Goal: Use online tool/utility: Utilize a website feature to perform a specific function

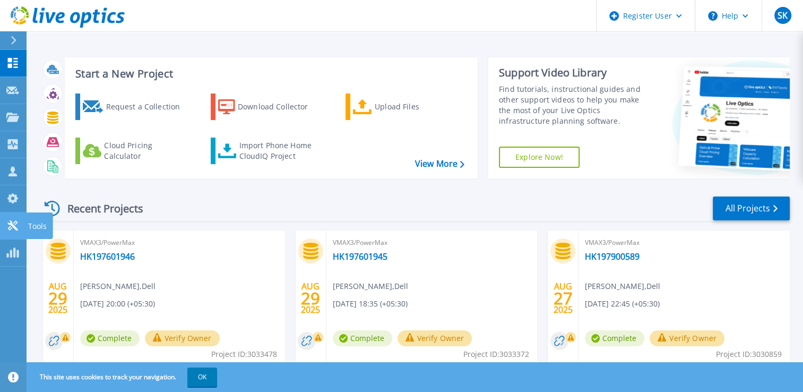
click at [34, 221] on p "Tools" at bounding box center [37, 226] width 19 height 28
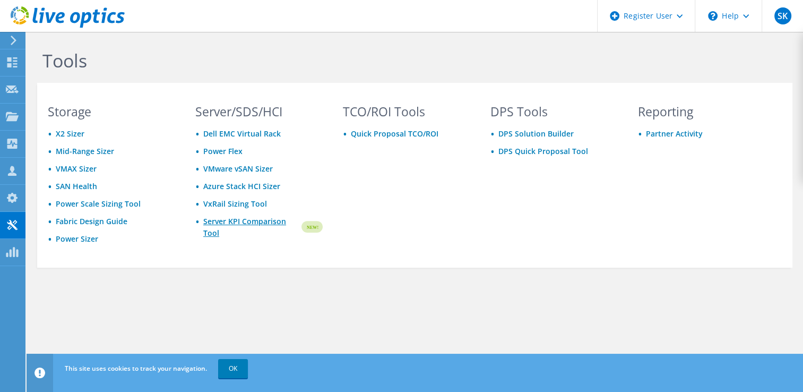
click at [222, 220] on link "Server KPI Comparison Tool" at bounding box center [251, 227] width 97 height 23
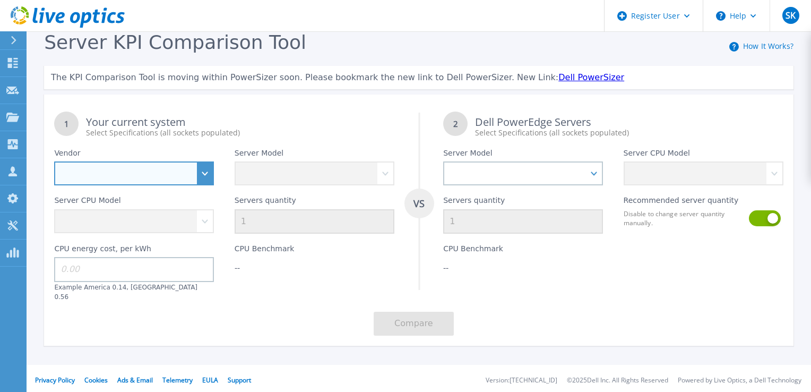
click at [204, 168] on select "Dell HPE Lenovo Supermicro" at bounding box center [134, 173] width 160 height 24
click at [245, 290] on div "CPU Benchmark --" at bounding box center [315, 267] width 180 height 67
click at [201, 179] on select "Dell HPE Lenovo Supermicro" at bounding box center [134, 173] width 160 height 24
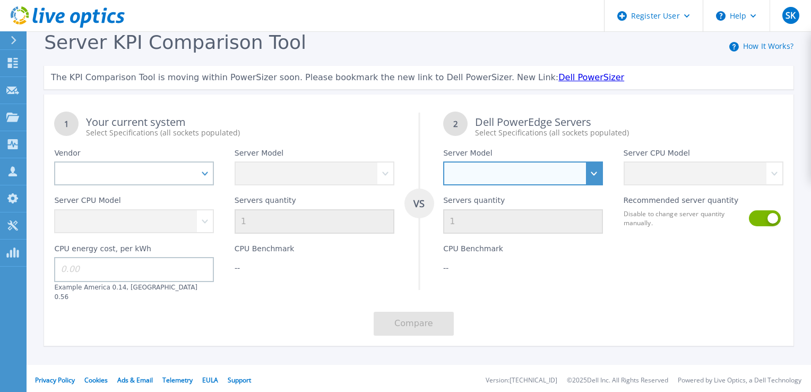
click at [575, 175] on select "PowerEdge C6520 PowerEdge C6525 PowerEdge HS5610 PowerEdge HS5620 PowerEdge R24…" at bounding box center [523, 173] width 160 height 24
select select "PowerEdge R670"
click at [443, 162] on select "PowerEdge C6520 PowerEdge C6525 PowerEdge HS5610 PowerEdge HS5620 PowerEdge R24…" at bounding box center [523, 173] width 160 height 24
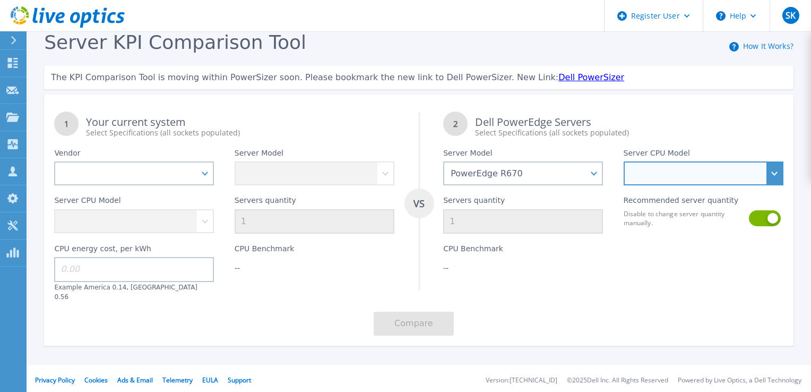
click at [683, 170] on select "Intel Xeon 6710E 2.4GHz Intel Xeon 6740E 2.4GHz Intel Xeon 6756E 1.8GHz Intel X…" at bounding box center [704, 173] width 160 height 24
select select "336286"
click at [624, 162] on select "Intel Xeon 6710E 2.4GHz Intel Xeon 6740E 2.4GHz Intel Xeon 6756E 1.8GHz Intel X…" at bounding box center [704, 173] width 160 height 24
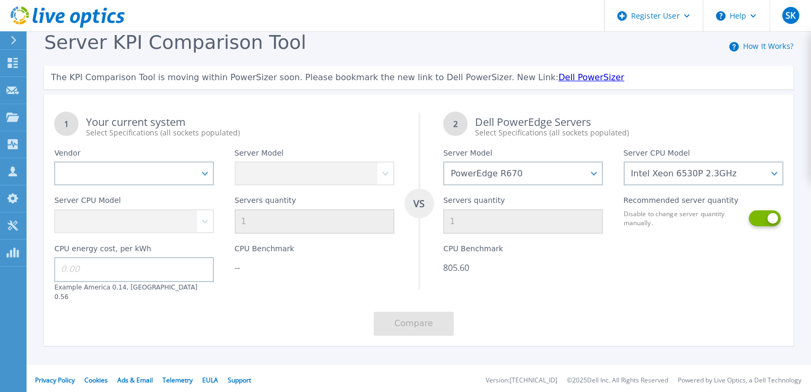
click at [760, 216] on button at bounding box center [764, 218] width 30 height 16
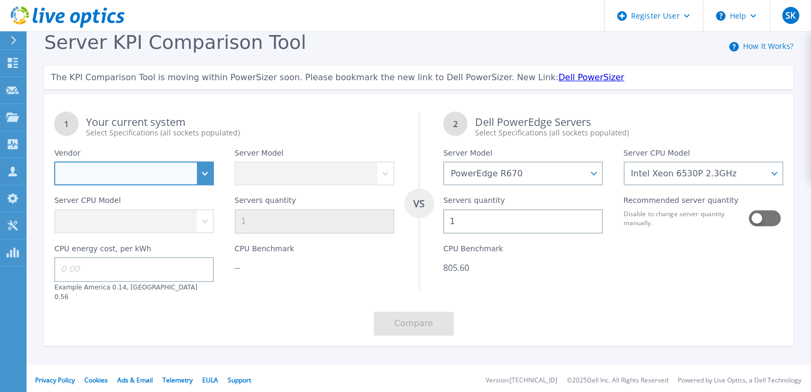
click at [205, 173] on select "Dell HPE Lenovo Supermicro" at bounding box center [134, 173] width 160 height 24
click at [201, 174] on select "Dell HPE Lenovo Supermicro" at bounding box center [134, 173] width 160 height 24
select select "Dell"
click at [54, 162] on select "Dell HPE Lenovo Supermicro" at bounding box center [134, 173] width 160 height 24
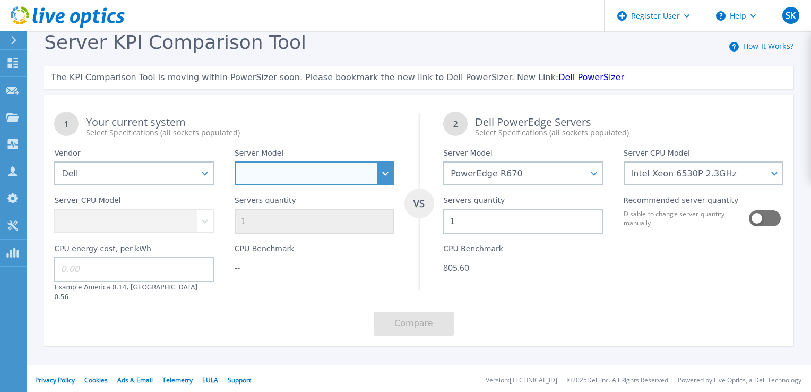
click at [302, 173] on select "PowerEdge C6520 PowerEdge C6525 PowerEdge HS5610 PowerEdge HS5620 PowerEdge R24…" at bounding box center [315, 173] width 160 height 24
select select "PowerEdge R670"
click at [235, 162] on select "PowerEdge C6520 PowerEdge C6525 PowerEdge HS5610 PowerEdge HS5620 PowerEdge R24…" at bounding box center [315, 173] width 160 height 24
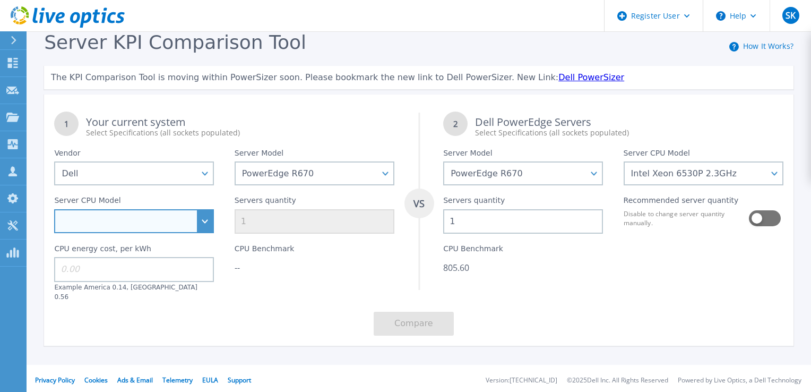
click at [202, 222] on select "Intel Xeon 6710E 2.4GHz Intel Xeon 6740E 2.4GHz Intel Xeon 6756E 1.8GHz Intel X…" at bounding box center [134, 221] width 160 height 24
select select "337343"
click at [54, 210] on select "Intel Xeon 6710E 2.4GHz Intel Xeon 6740E 2.4GHz Intel Xeon 6756E 1.8GHz Intel X…" at bounding box center [134, 221] width 160 height 24
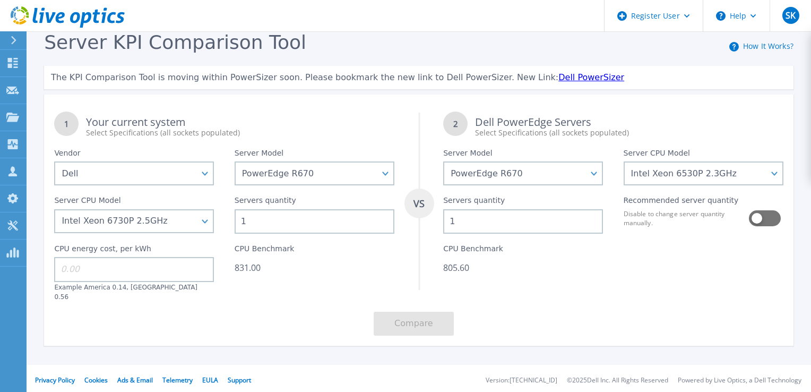
click at [189, 275] on input at bounding box center [134, 269] width 160 height 24
type input "0.14"
click at [327, 313] on div "1 Your current system Select Specifications (all sockets populated) VS 2 Dell P…" at bounding box center [419, 223] width 750 height 244
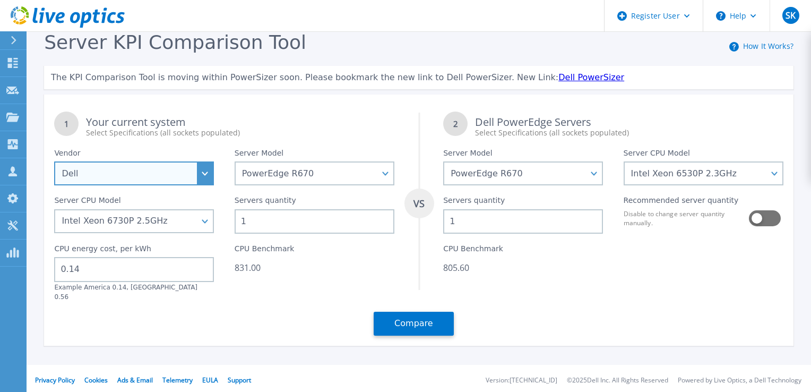
click at [191, 171] on select "Dell HPE Lenovo Supermicro" at bounding box center [134, 173] width 160 height 24
